Goal: Navigation & Orientation: Find specific page/section

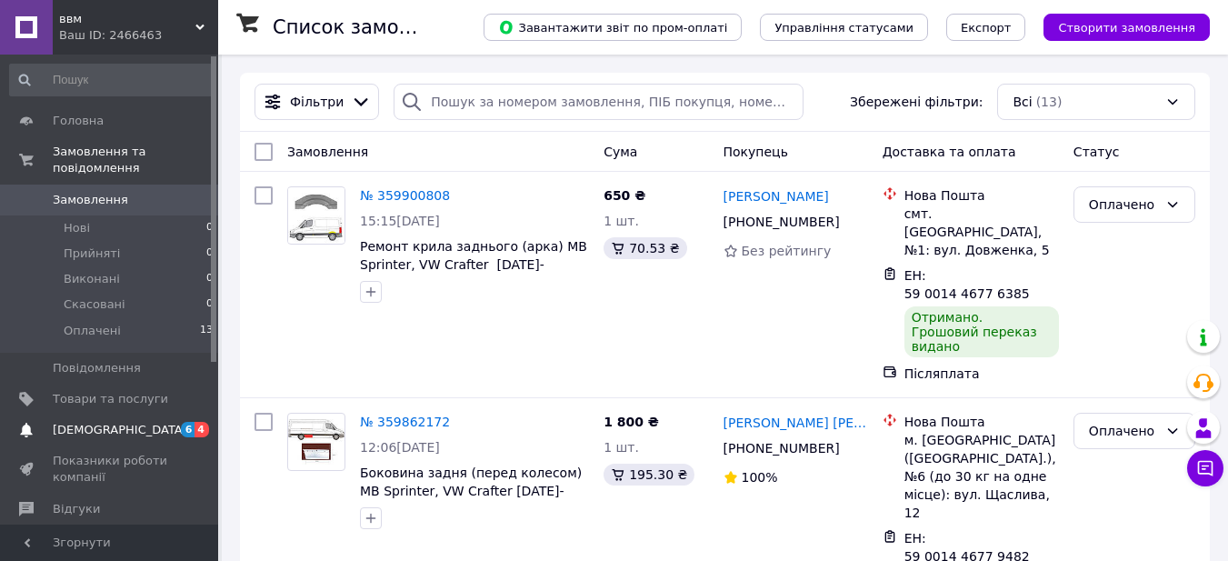
click at [87, 422] on span "[DEMOGRAPHIC_DATA]" at bounding box center [120, 430] width 135 height 16
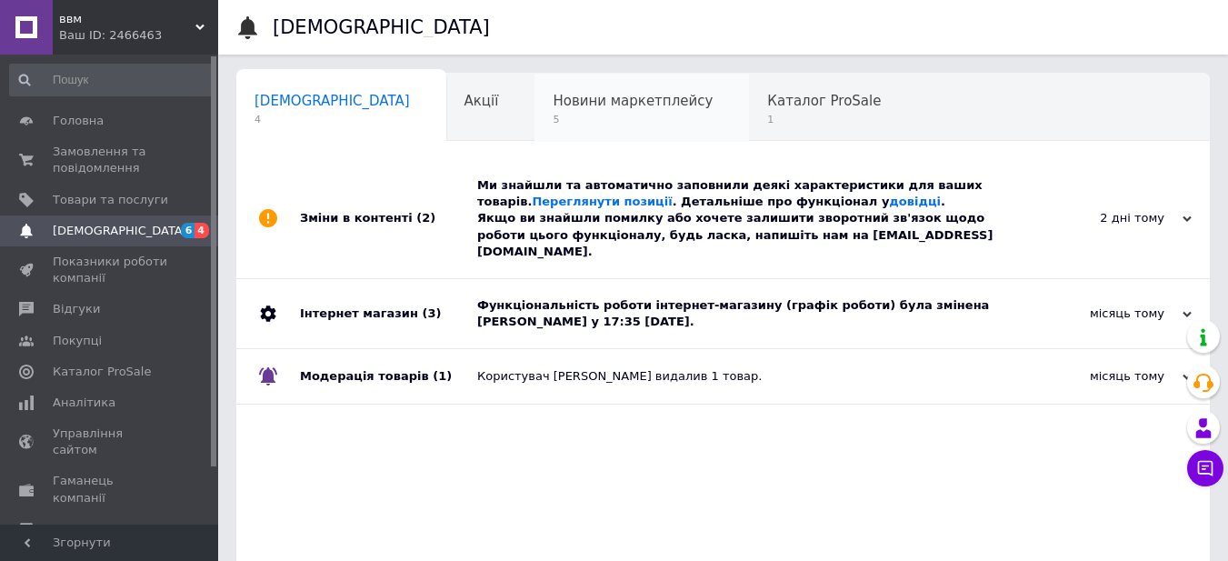
click at [553, 105] on span "Новини маркетплейсу" at bounding box center [633, 101] width 160 height 16
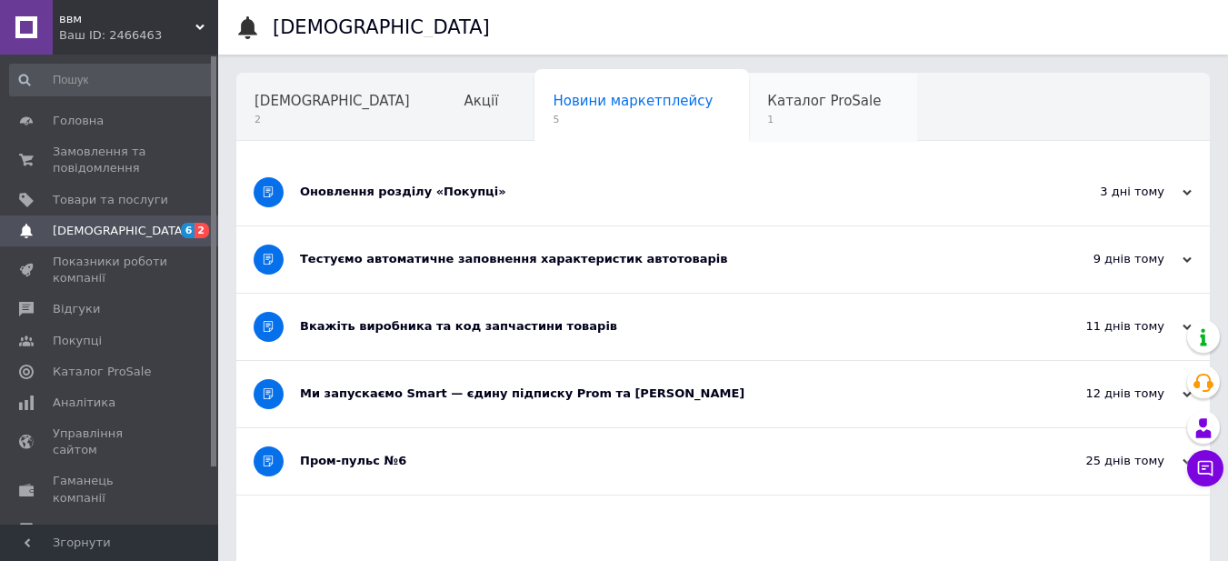
click at [767, 108] on span "Каталог ProSale" at bounding box center [824, 101] width 114 height 16
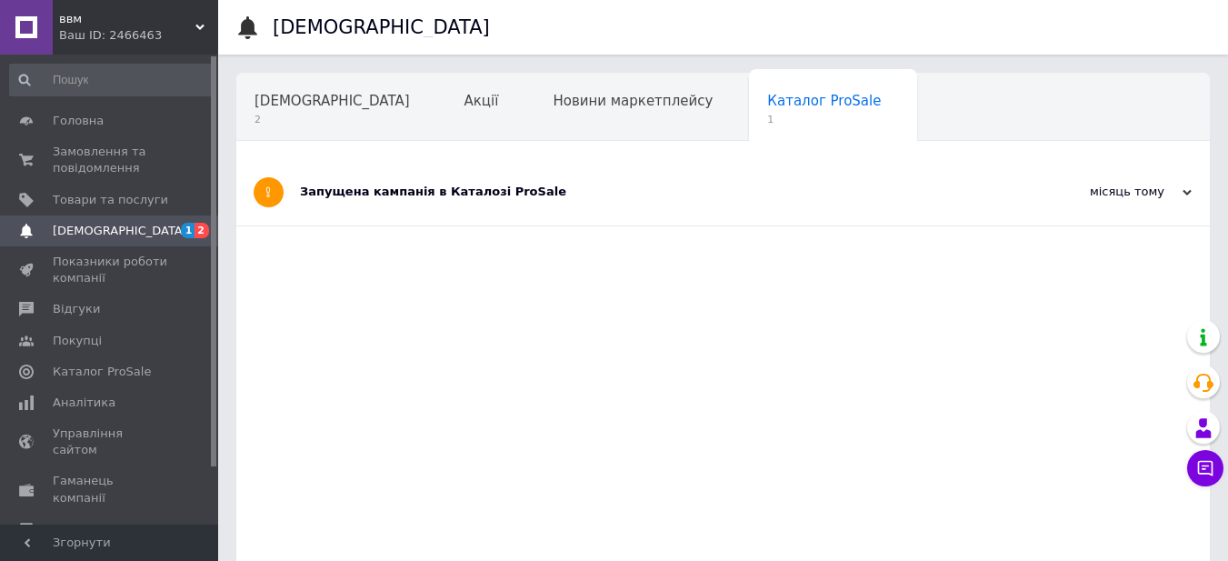
click at [195, 20] on div "ввм Ваш ID: 2466463" at bounding box center [135, 27] width 165 height 55
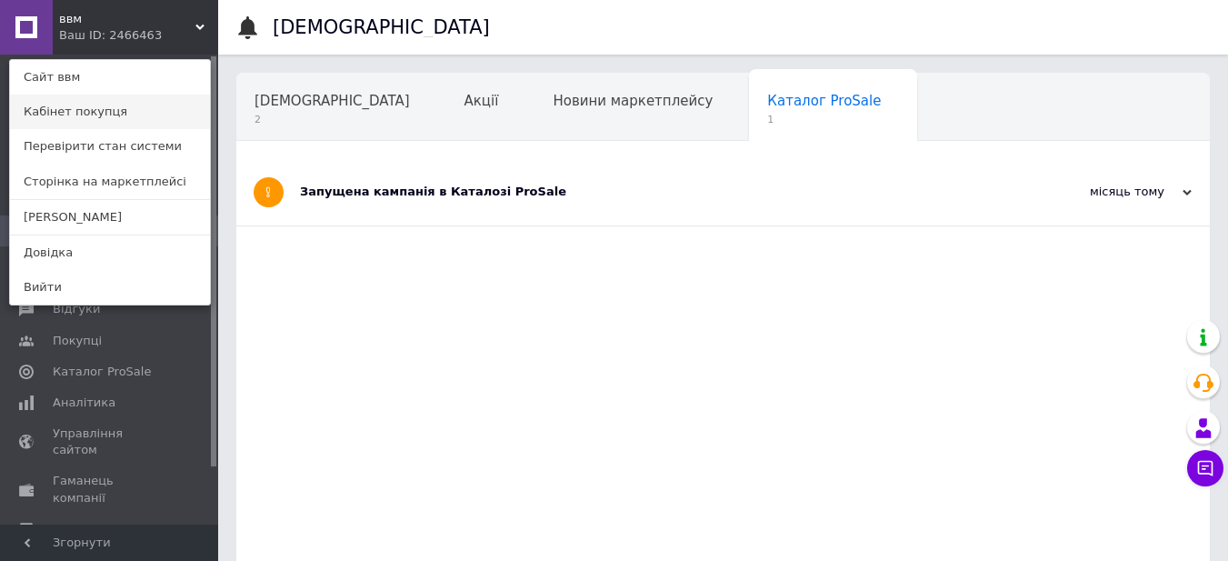
click at [85, 117] on link "Кабінет покупця" at bounding box center [110, 112] width 200 height 35
